Goal: Navigation & Orientation: Find specific page/section

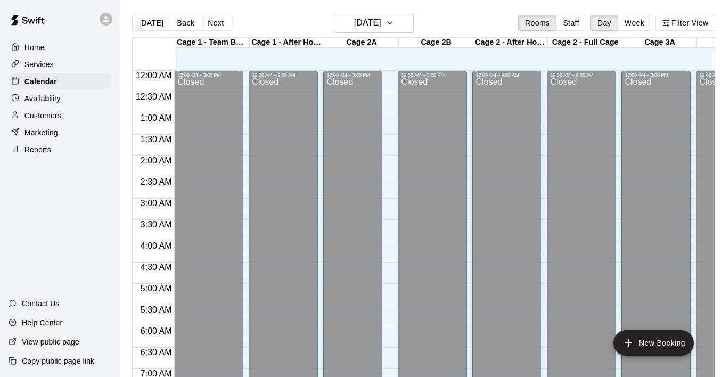
scroll to position [656, 0]
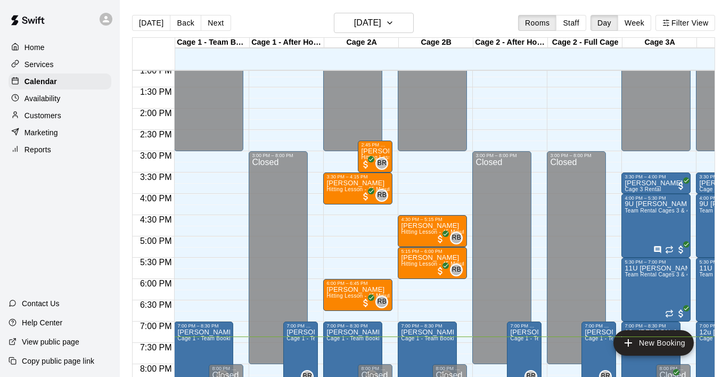
scroll to position [543, 0]
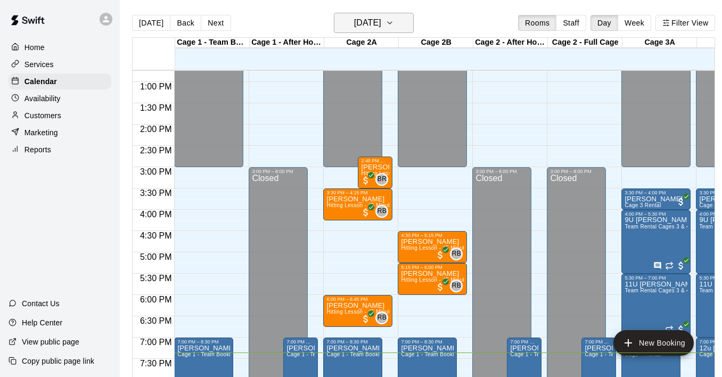
click at [394, 26] on icon "button" at bounding box center [390, 23] width 9 height 13
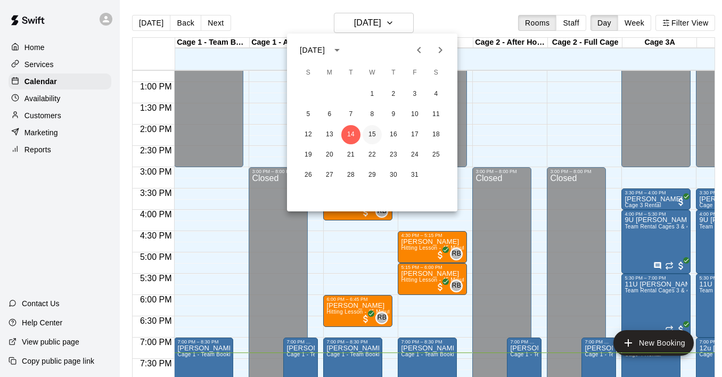
click at [372, 135] on button "15" at bounding box center [372, 134] width 19 height 19
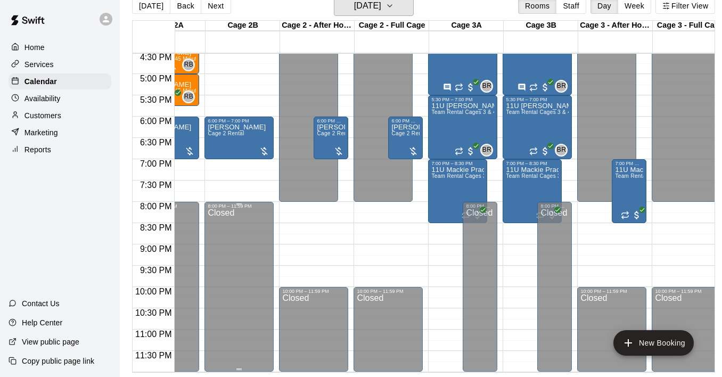
scroll to position [0, 0]
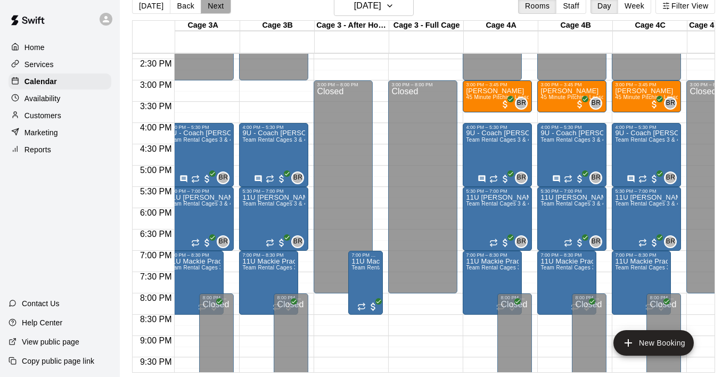
click at [222, 6] on button "Next" at bounding box center [216, 6] width 30 height 16
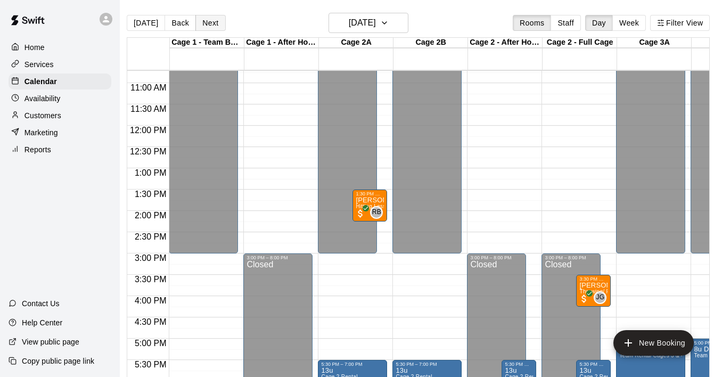
click at [209, 22] on button "Next" at bounding box center [210, 23] width 30 height 16
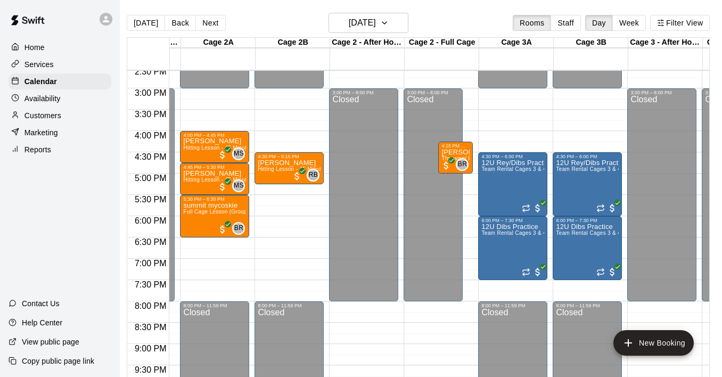
scroll to position [610, 138]
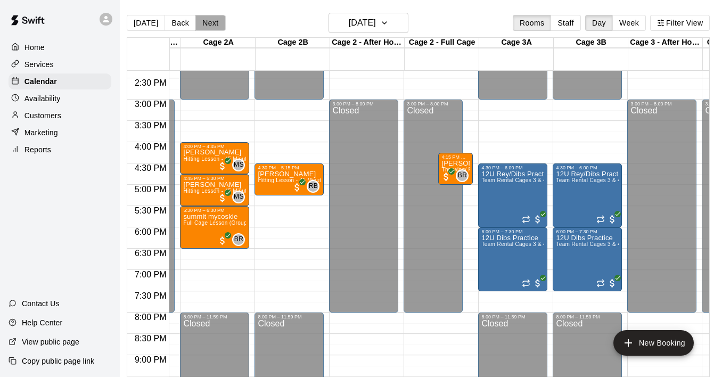
click at [202, 18] on button "Next" at bounding box center [210, 23] width 30 height 16
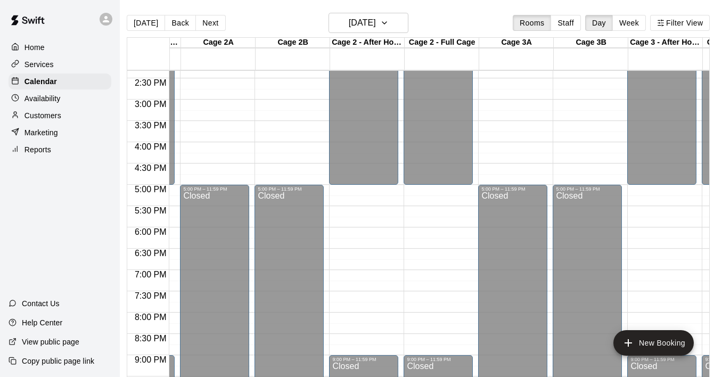
click at [60, 94] on p "Availability" at bounding box center [43, 98] width 36 height 11
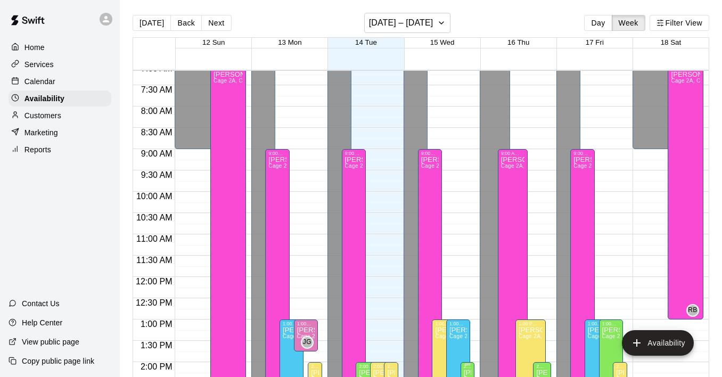
scroll to position [282, 0]
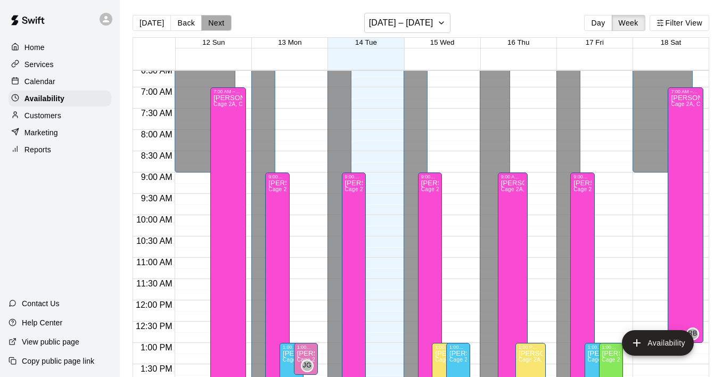
click at [213, 26] on button "Next" at bounding box center [216, 23] width 30 height 16
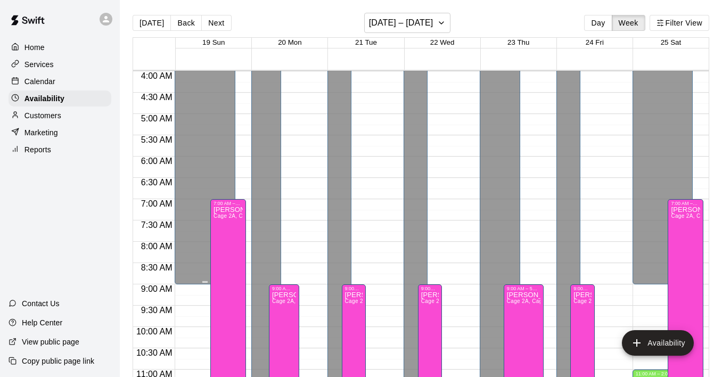
scroll to position [164, 0]
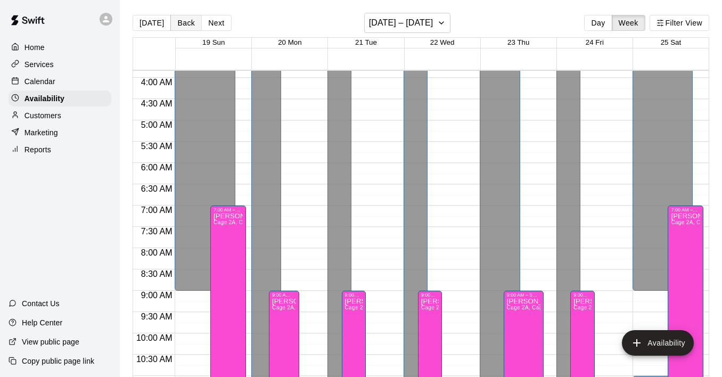
click at [184, 25] on button "Back" at bounding box center [185, 23] width 31 height 16
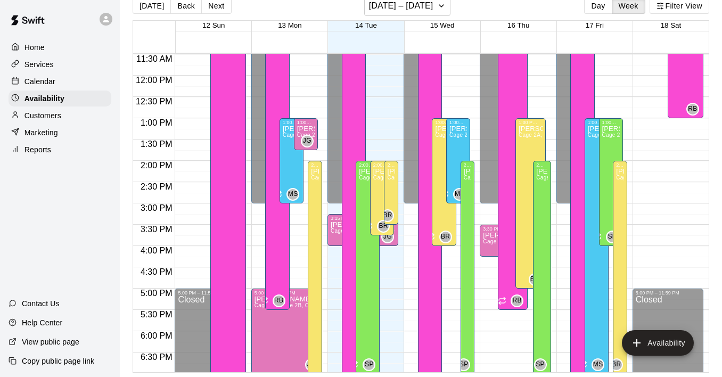
scroll to position [490, 0]
click at [70, 48] on div "Home" at bounding box center [60, 47] width 103 height 16
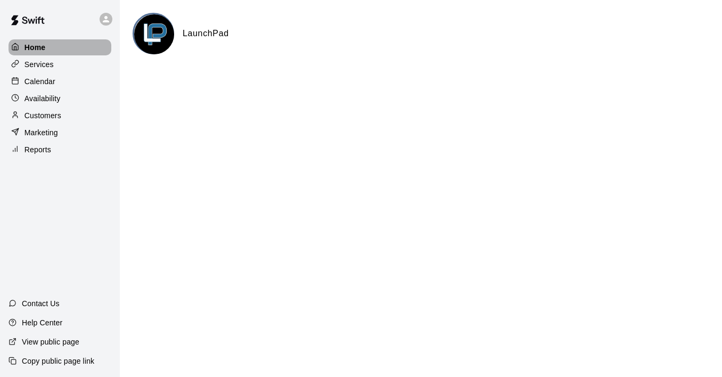
click at [58, 44] on div "Home" at bounding box center [60, 47] width 103 height 16
click at [47, 45] on div "Home" at bounding box center [60, 47] width 103 height 16
